Goal: Task Accomplishment & Management: Use online tool/utility

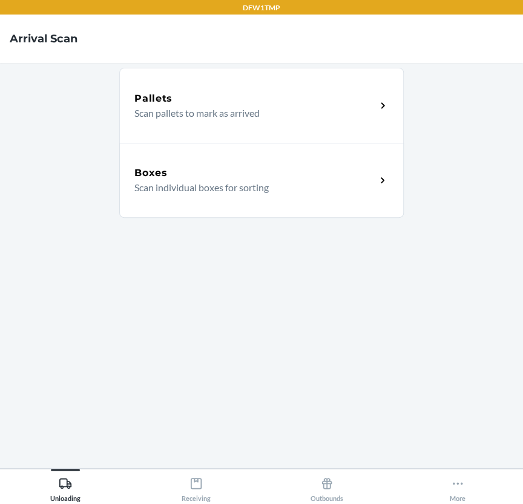
click at [203, 466] on main "Pallets Scan pallets to mark as arrived Boxes Scan individual boxes for sorting" at bounding box center [261, 266] width 523 height 406
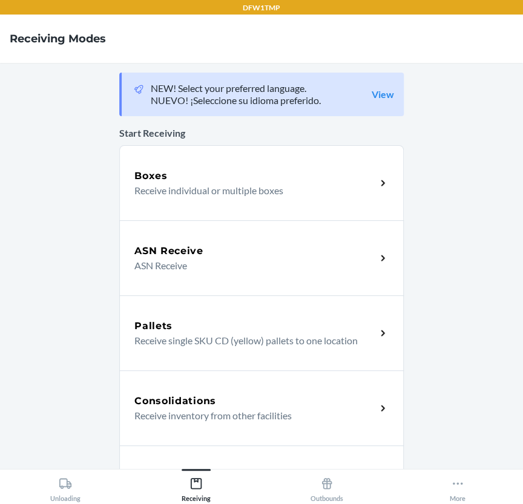
click at [262, 244] on div "ASN Receive" at bounding box center [255, 251] width 242 height 15
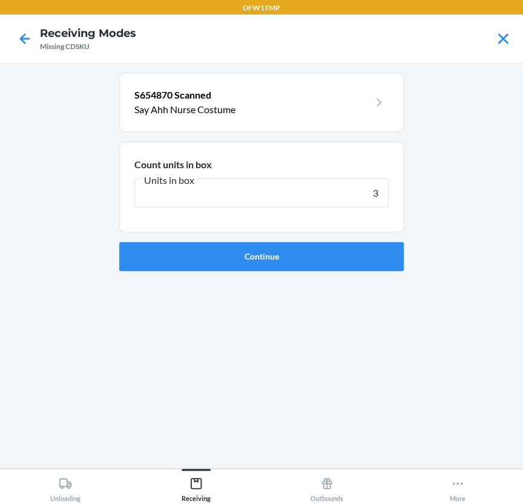
type input "39"
click button "Continue" at bounding box center [261, 256] width 285 height 29
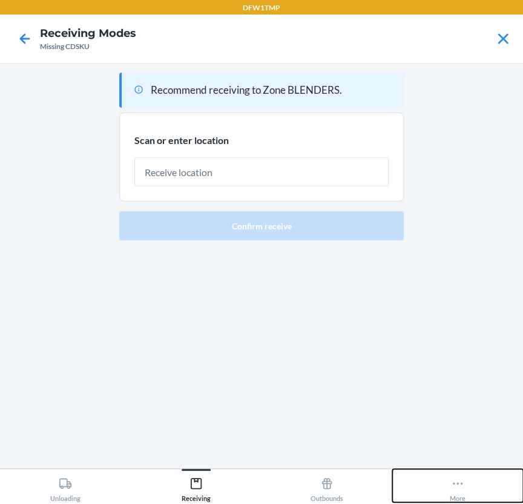
click at [478, 492] on button "More" at bounding box center [457, 485] width 131 height 33
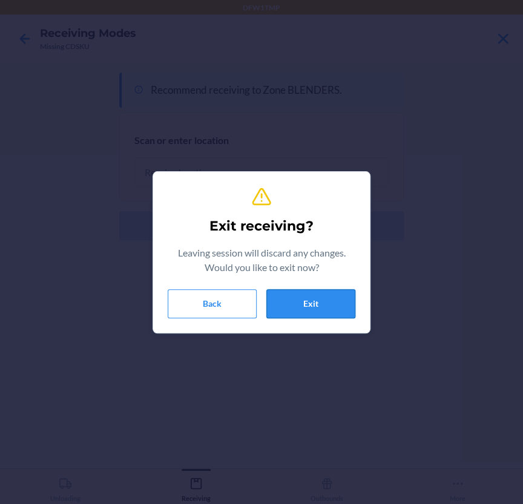
click at [315, 300] on button "Exit" at bounding box center [310, 303] width 89 height 29
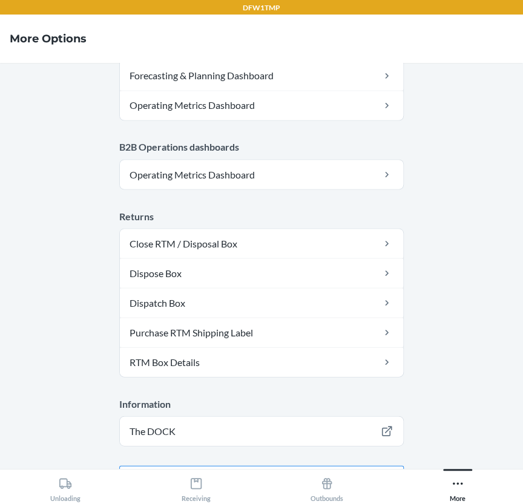
scroll to position [657, 0]
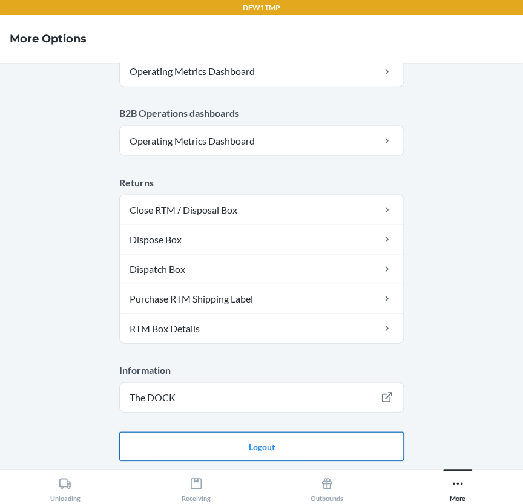
click at [307, 433] on button "Logout" at bounding box center [261, 446] width 285 height 29
